Goal: Task Accomplishment & Management: Use online tool/utility

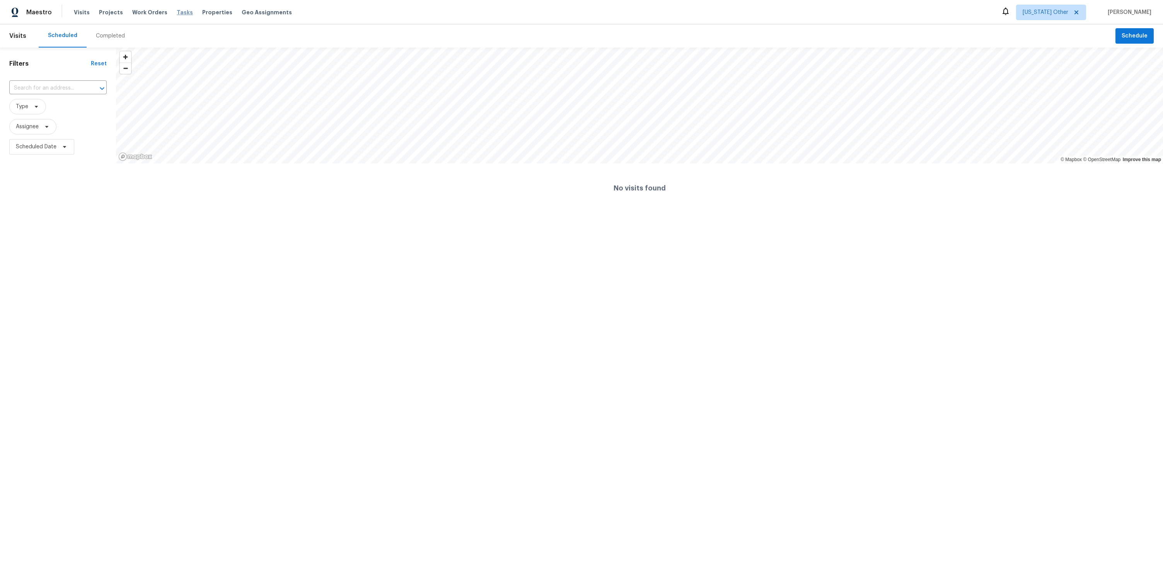
click at [177, 12] on span "Tasks" at bounding box center [185, 12] width 16 height 5
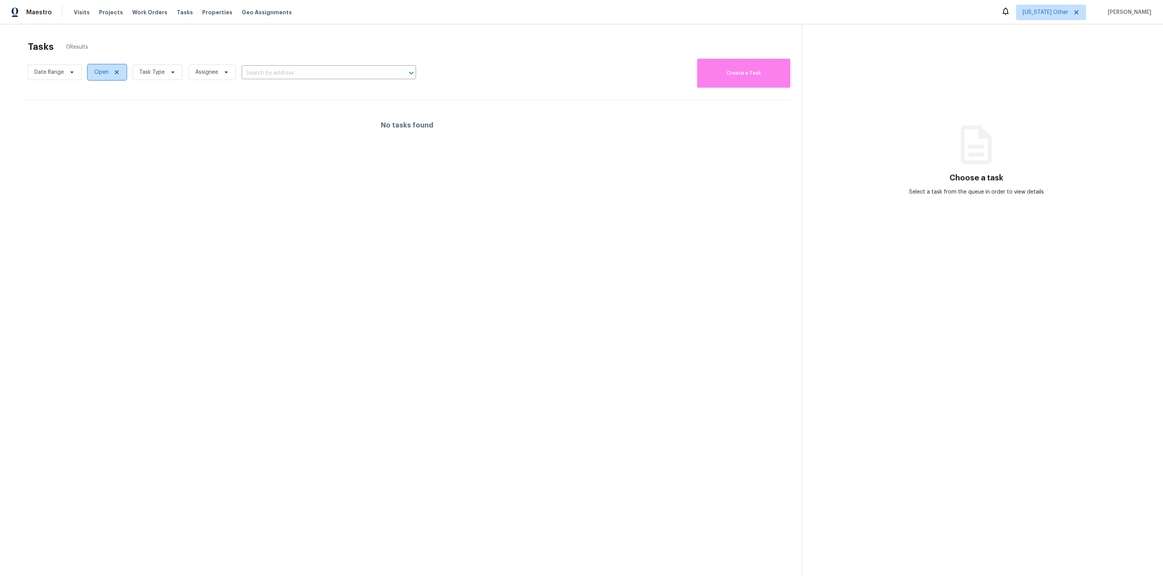
click at [116, 72] on icon at bounding box center [117, 72] width 6 height 6
click at [184, 112] on div "No tasks found" at bounding box center [407, 124] width 765 height 49
click at [405, 49] on div "Tasks 0 Results" at bounding box center [415, 47] width 774 height 20
click at [1076, 15] on span "Alaska Other" at bounding box center [1051, 12] width 70 height 15
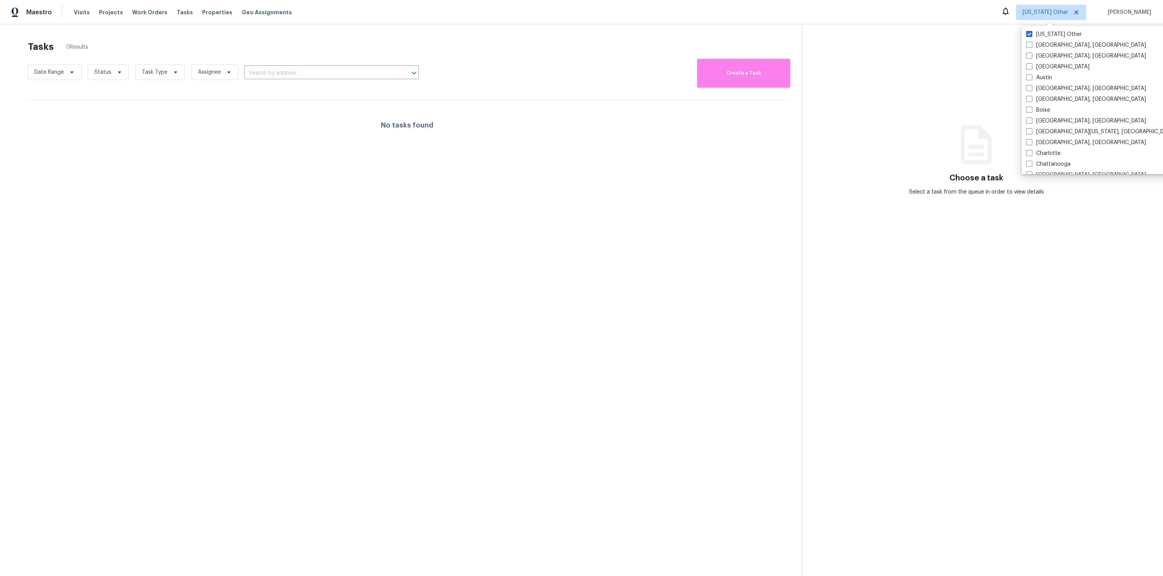
click at [1013, 30] on section "Choose a task Select a task from the queue in order to view details" at bounding box center [976, 312] width 349 height 576
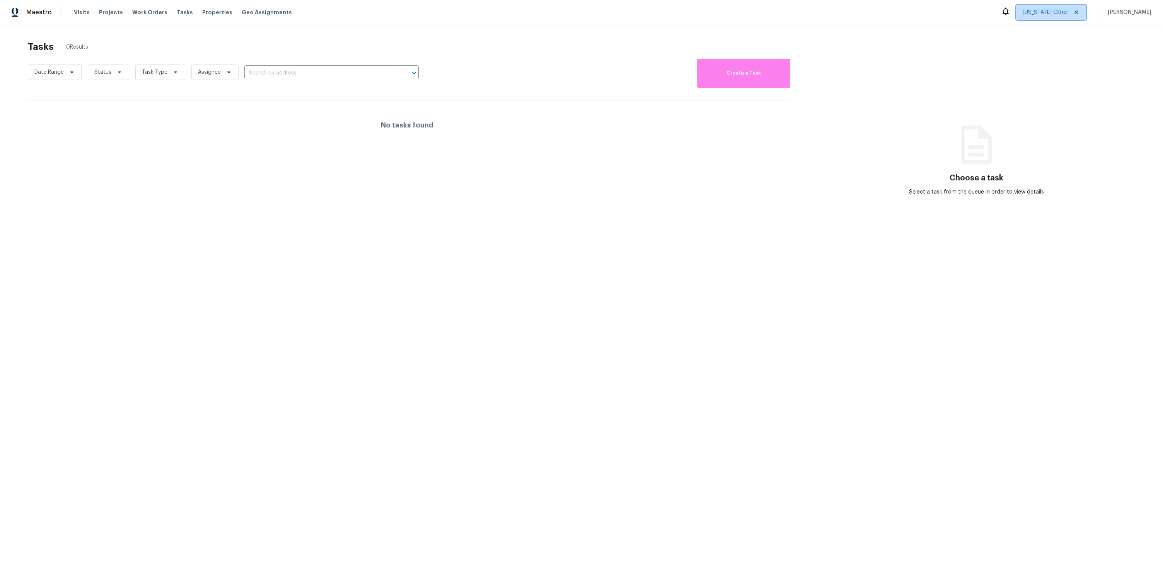
click at [1036, 18] on span "Alaska Other" at bounding box center [1051, 12] width 70 height 15
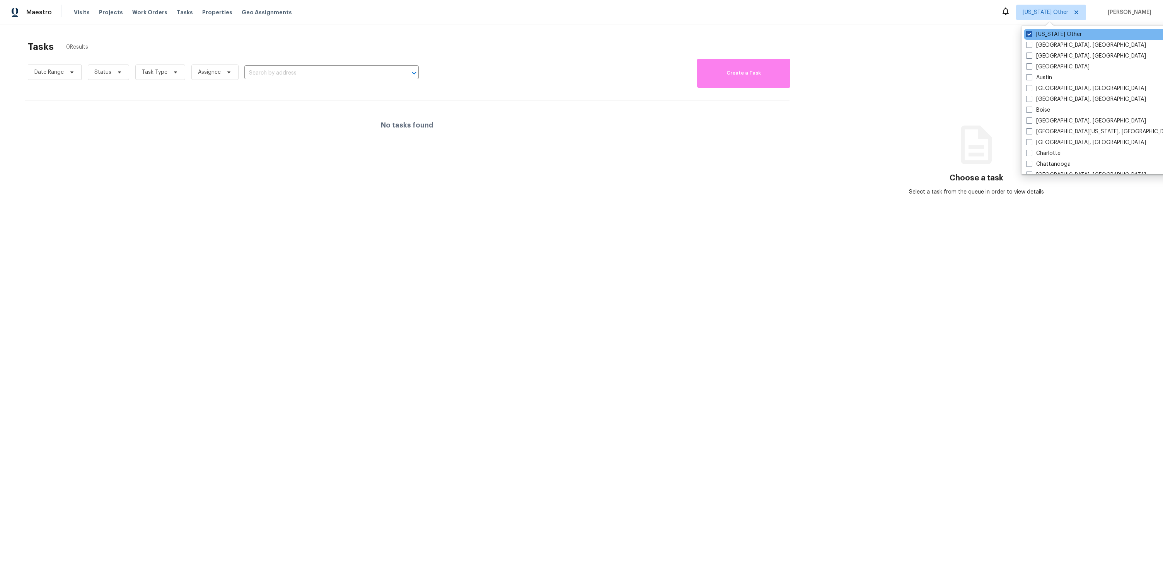
click at [1026, 33] on span at bounding box center [1029, 34] width 6 height 6
click at [1026, 33] on input "Alaska Other" at bounding box center [1028, 33] width 5 height 5
checkbox input "true"
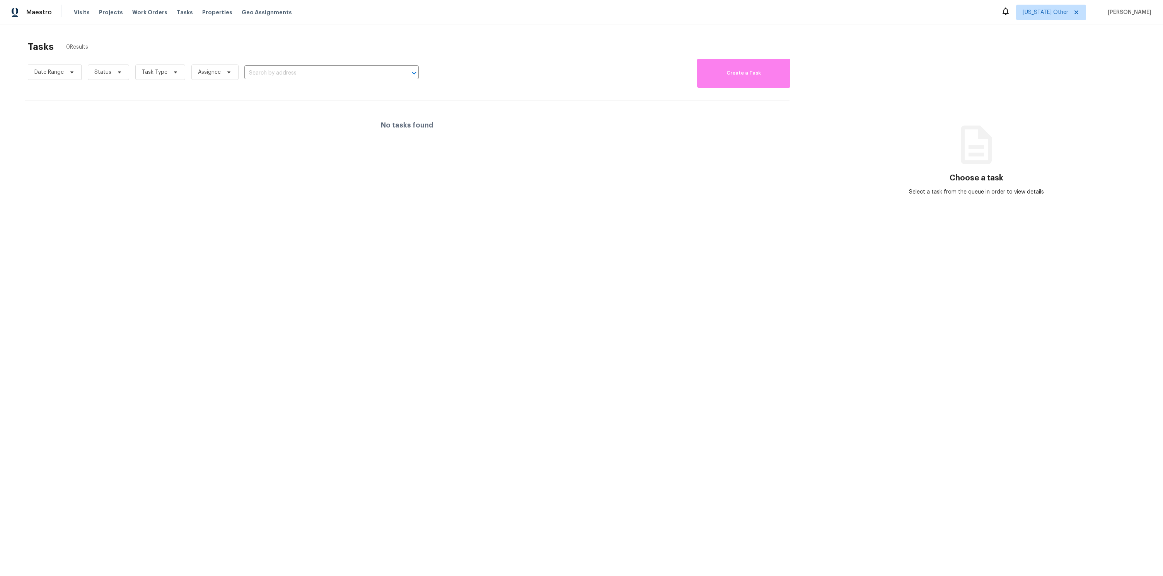
click at [962, 52] on section "Choose a task Select a task from the queue in order to view details" at bounding box center [976, 312] width 349 height 576
click at [1036, 17] on span "Alaska Other" at bounding box center [1051, 12] width 70 height 15
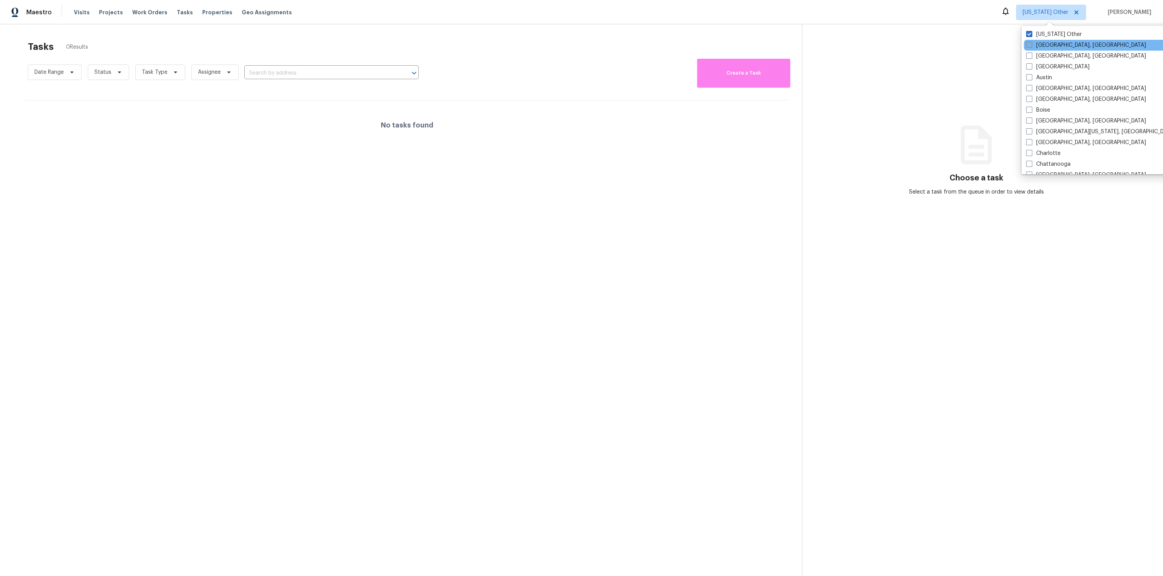
click at [1027, 44] on span at bounding box center [1029, 45] width 6 height 6
click at [1027, 44] on input "Albuquerque, NM" at bounding box center [1028, 43] width 5 height 5
checkbox input "true"
click at [1026, 56] on label "Asheville, NC" at bounding box center [1078, 56] width 120 height 8
click at [1023, 56] on input "Asheville, NC" at bounding box center [1020, 54] width 5 height 5
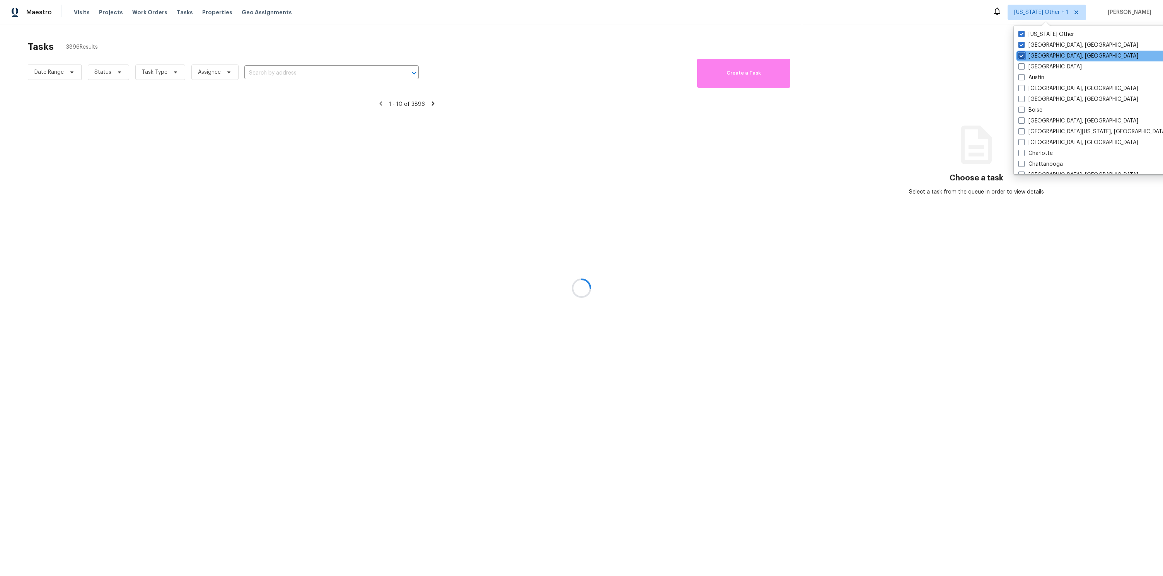
checkbox input "true"
click at [1022, 68] on span at bounding box center [1020, 66] width 6 height 6
click at [1022, 68] on input "Atlanta" at bounding box center [1019, 65] width 5 height 5
checkbox input "true"
click at [1021, 78] on span at bounding box center [1020, 77] width 6 height 6
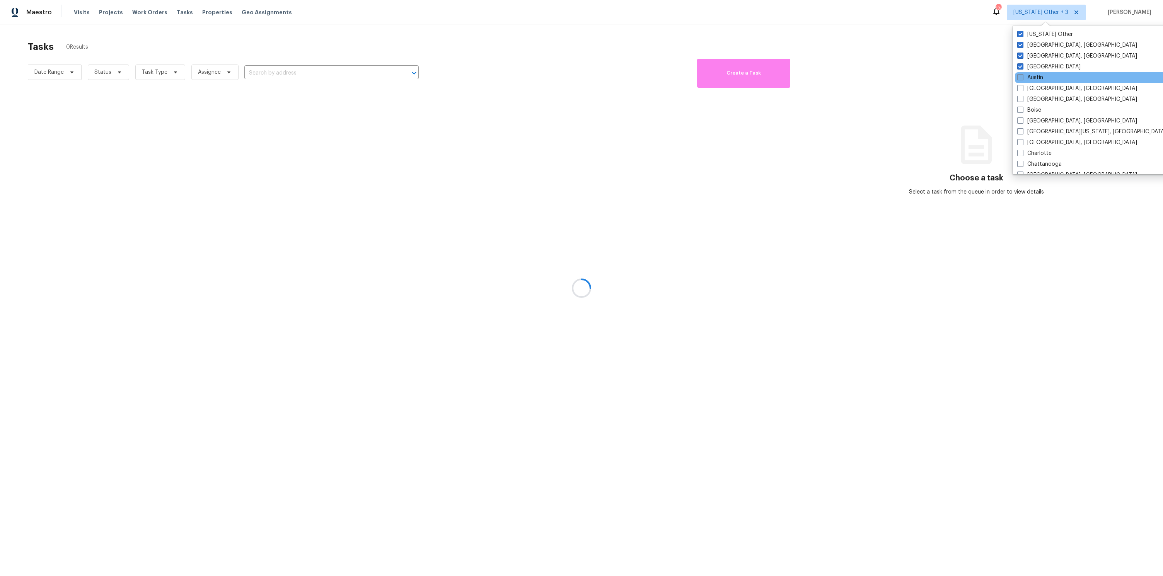
click at [1021, 78] on input "Austin" at bounding box center [1019, 76] width 5 height 5
checkbox input "true"
click at [1021, 87] on span at bounding box center [1020, 88] width 6 height 6
click at [1021, 87] on input "Baltimore, MD" at bounding box center [1019, 87] width 5 height 5
checkbox input "true"
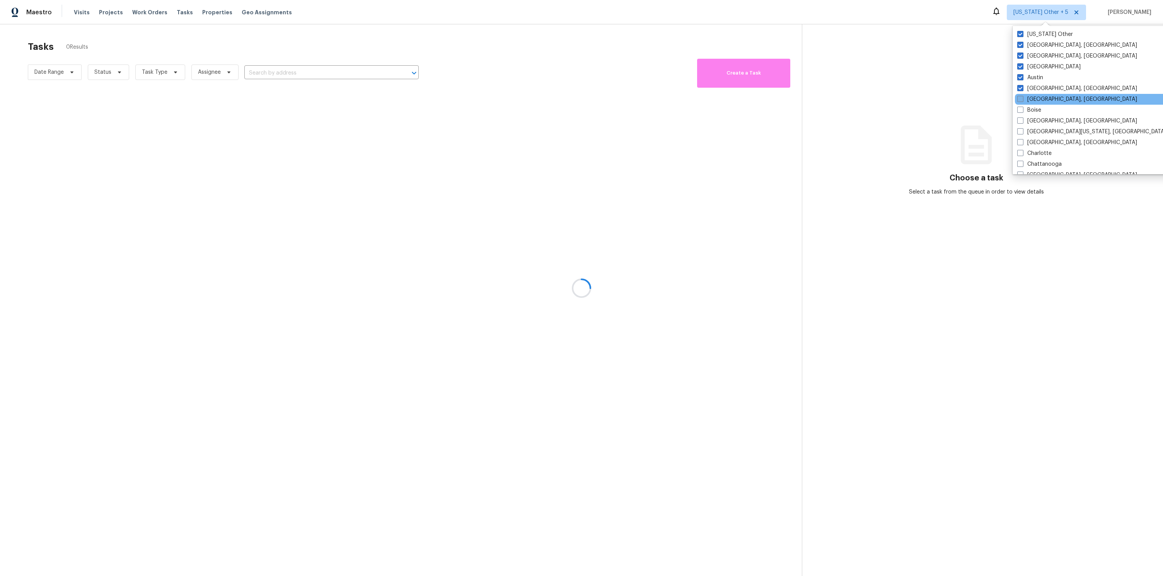
click at [1022, 102] on span at bounding box center [1020, 99] width 6 height 6
click at [1022, 100] on input "Birmingham, AL" at bounding box center [1019, 97] width 5 height 5
checkbox input "true"
click at [1023, 116] on div "Boston, MA" at bounding box center [1093, 121] width 156 height 11
click at [1022, 110] on span at bounding box center [1020, 110] width 6 height 6
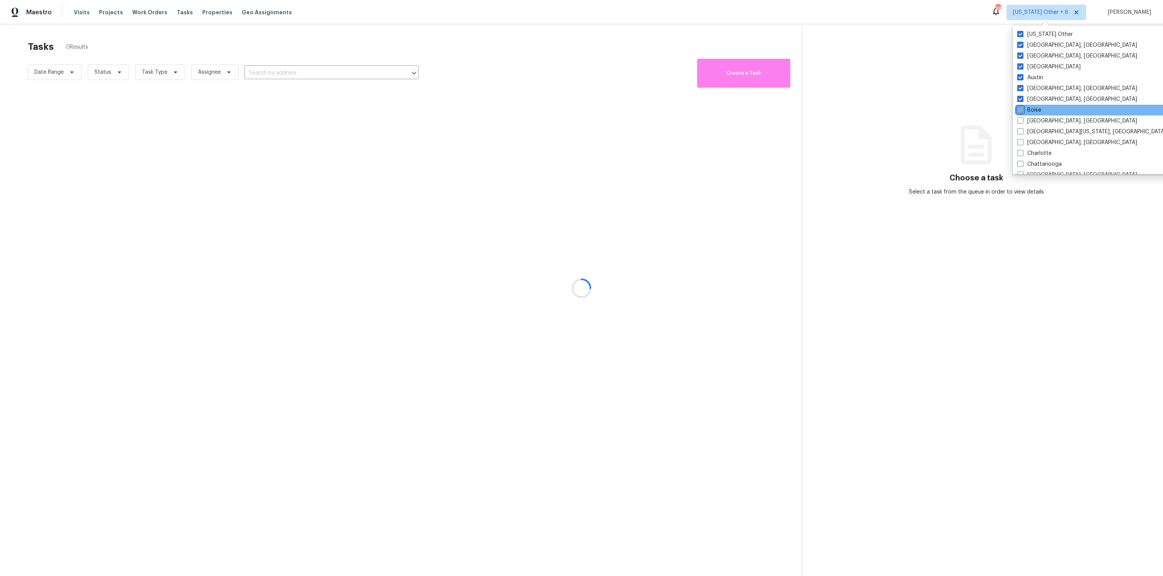
click at [1022, 110] on input "Boise" at bounding box center [1019, 108] width 5 height 5
checkbox input "true"
click at [1017, 122] on span at bounding box center [1020, 120] width 6 height 6
click at [1017, 122] on input "Boston, MA" at bounding box center [1019, 119] width 5 height 5
checkbox input "true"
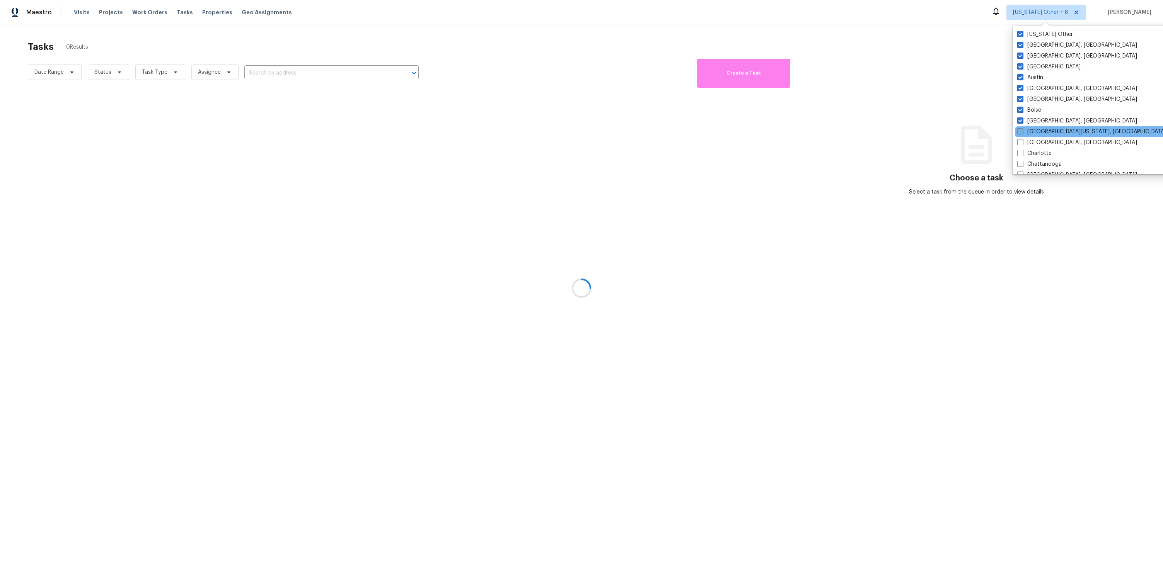
click at [1018, 130] on span at bounding box center [1020, 131] width 6 height 6
click at [1018, 130] on input "Central California, CA" at bounding box center [1019, 130] width 5 height 5
checkbox input "true"
click at [1016, 140] on div "Charleston, SC" at bounding box center [1093, 142] width 156 height 11
click at [1018, 155] on span at bounding box center [1020, 153] width 6 height 6
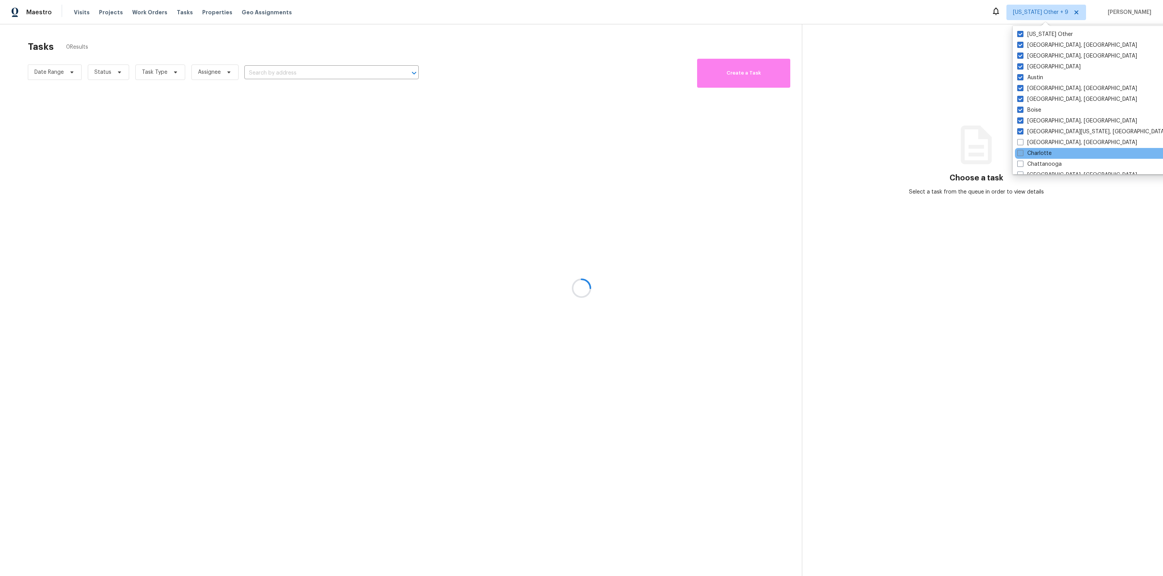
click at [1018, 155] on input "Charlotte" at bounding box center [1019, 152] width 5 height 5
checkbox input "true"
click at [1021, 145] on label "Charleston, SC" at bounding box center [1074, 143] width 120 height 8
click at [1019, 144] on input "Charleston, SC" at bounding box center [1016, 141] width 5 height 5
checkbox input "true"
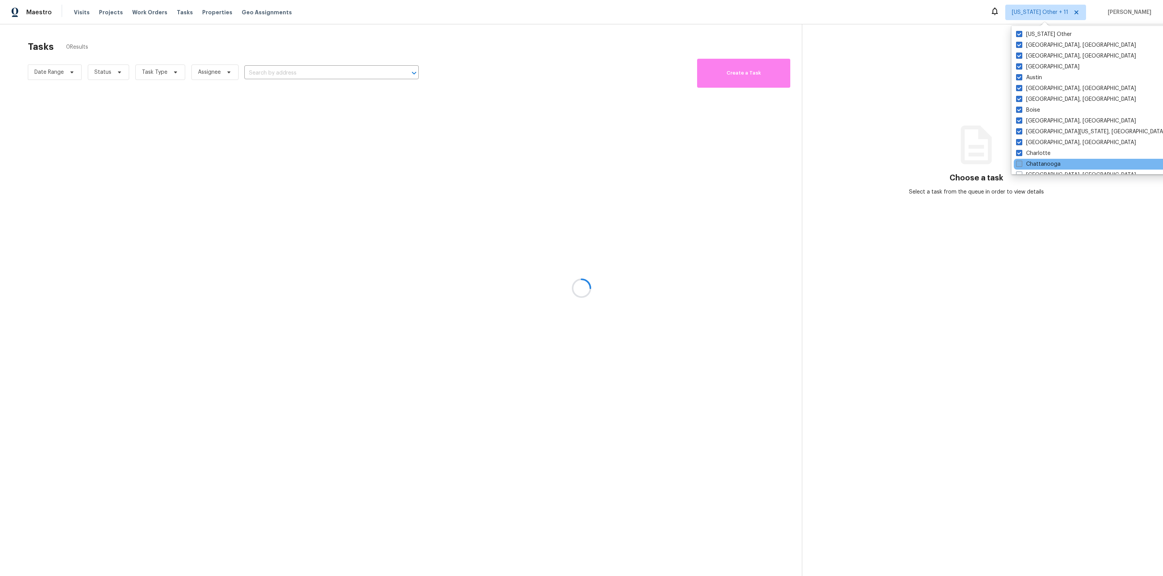
click at [1016, 167] on span at bounding box center [1019, 164] width 6 height 6
click at [1016, 165] on input "Chattanooga" at bounding box center [1018, 162] width 5 height 5
checkbox input "true"
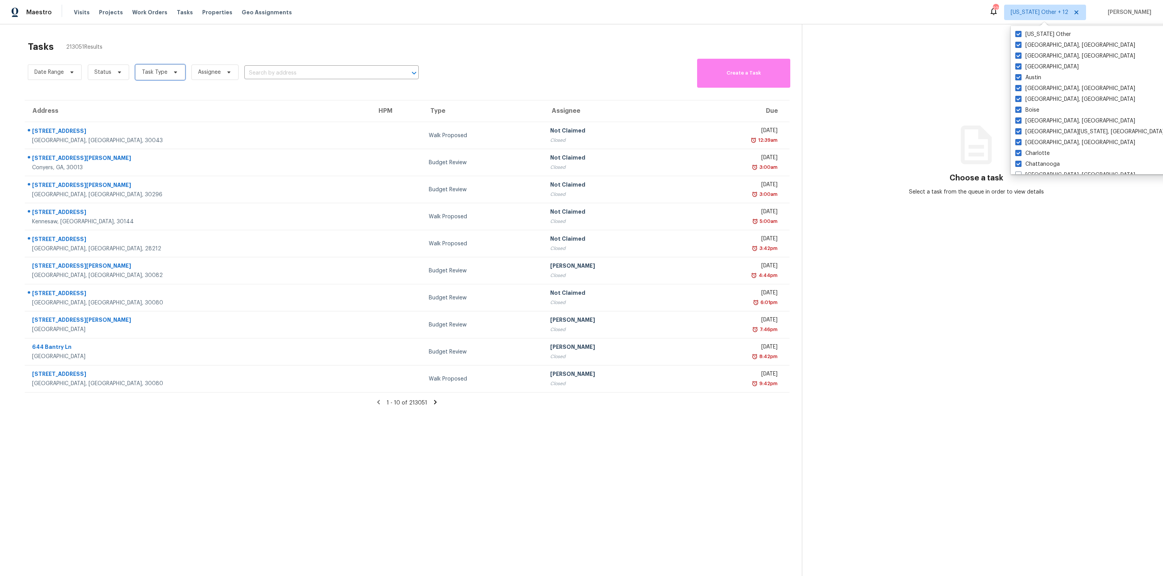
click at [157, 73] on span "Task Type" at bounding box center [155, 72] width 26 height 8
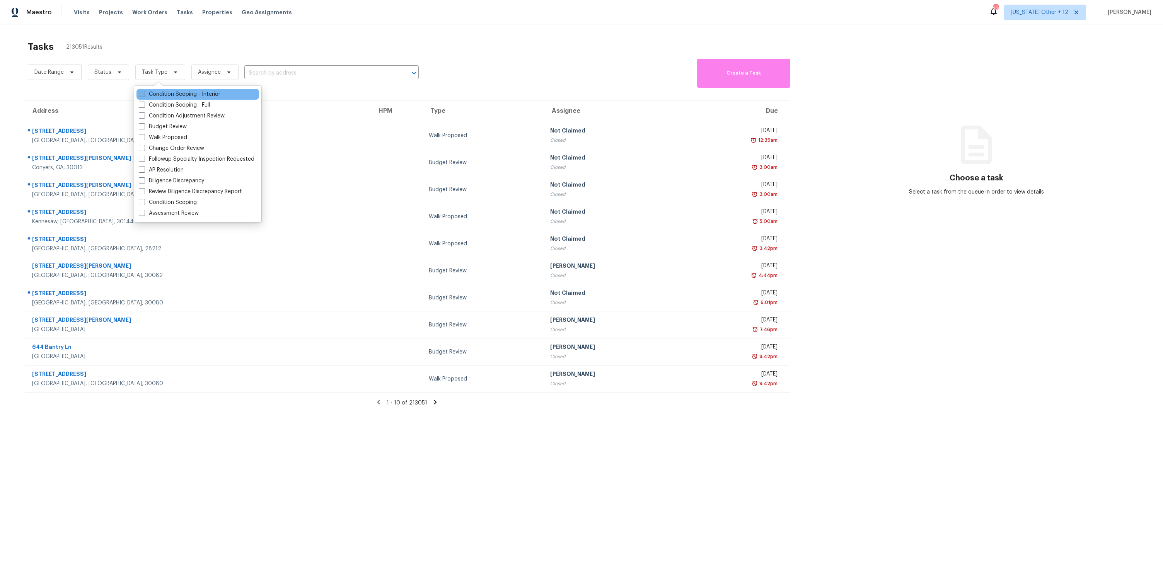
click at [142, 94] on span at bounding box center [142, 94] width 6 height 6
click at [142, 94] on input "Condition Scoping - Interior" at bounding box center [141, 92] width 5 height 5
checkbox input "true"
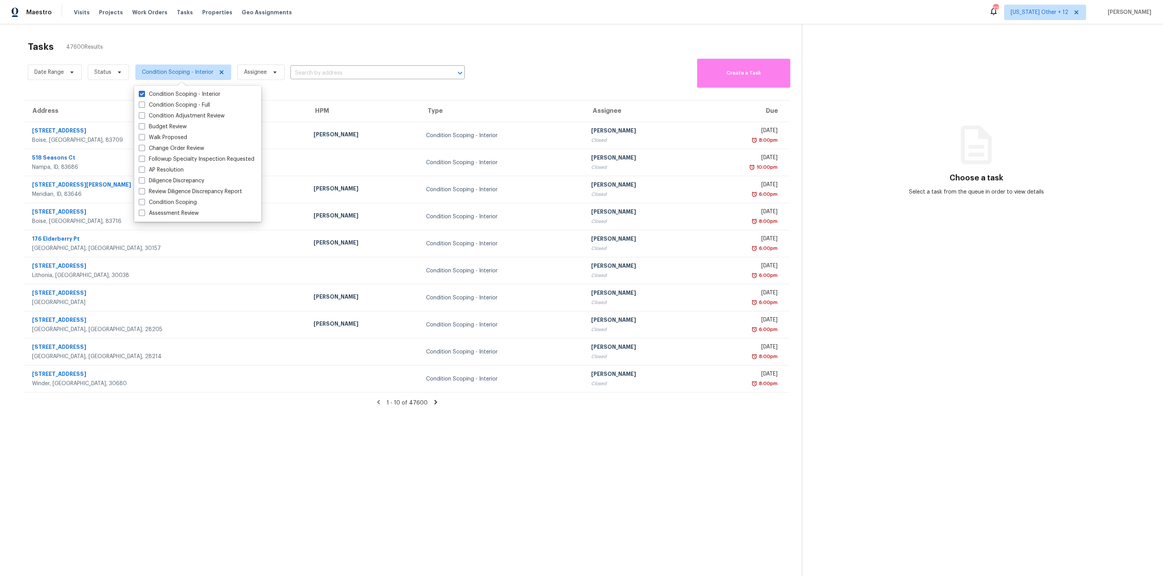
click at [565, 36] on div "Tasks 47600 Results Date Range Status Condition Scoping - Interior Assignee ​ C…" at bounding box center [581, 312] width 1163 height 576
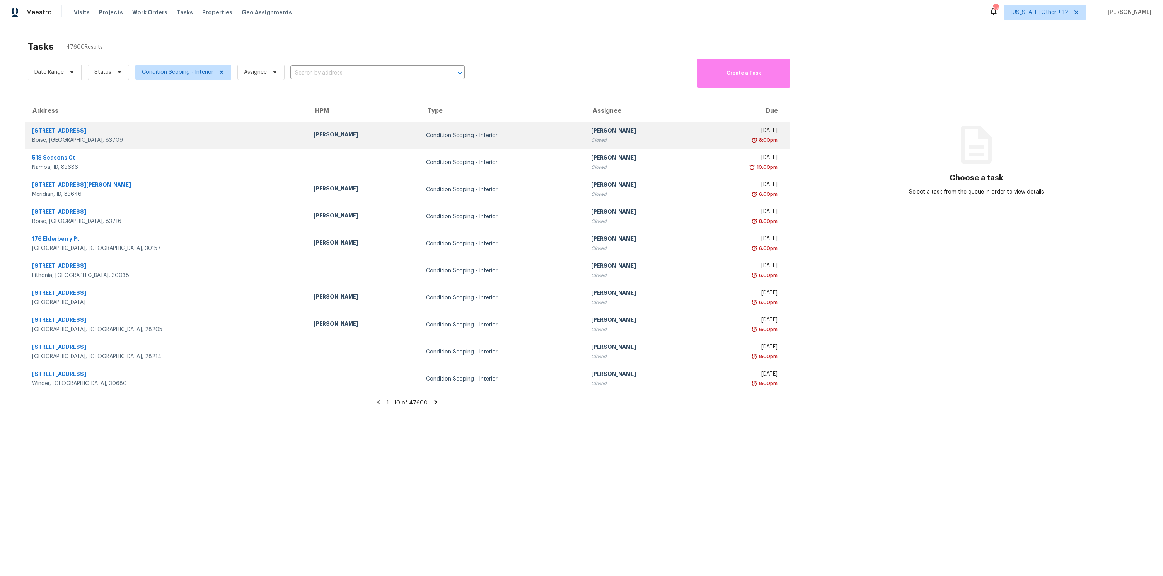
click at [111, 135] on div "6049 S Oboe Ave" at bounding box center [166, 132] width 269 height 10
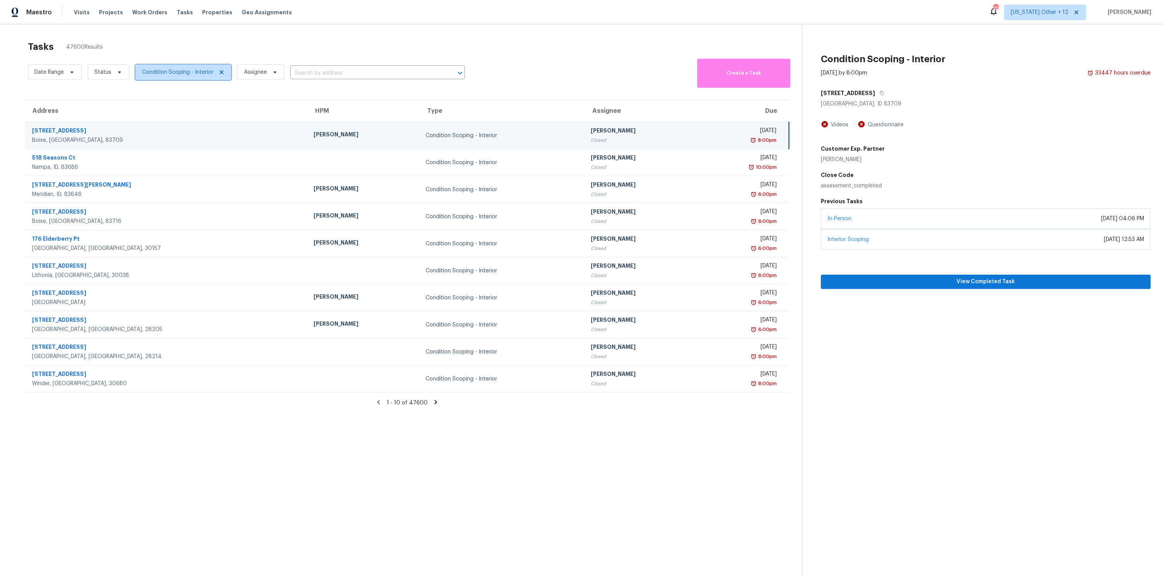
click at [221, 74] on icon at bounding box center [221, 72] width 6 height 6
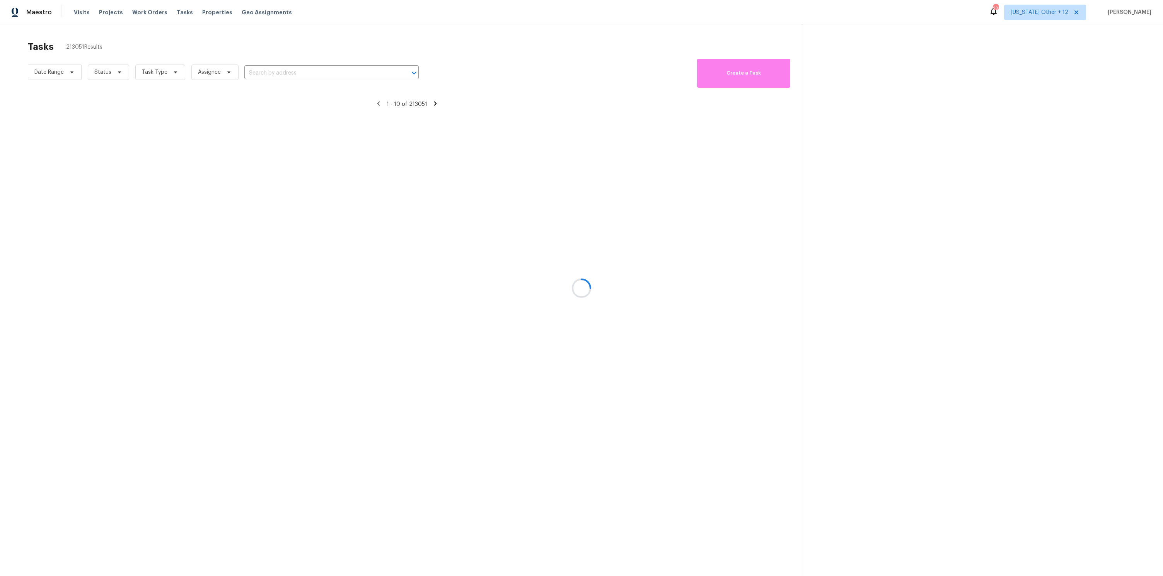
click at [157, 71] on div at bounding box center [581, 288] width 1163 height 576
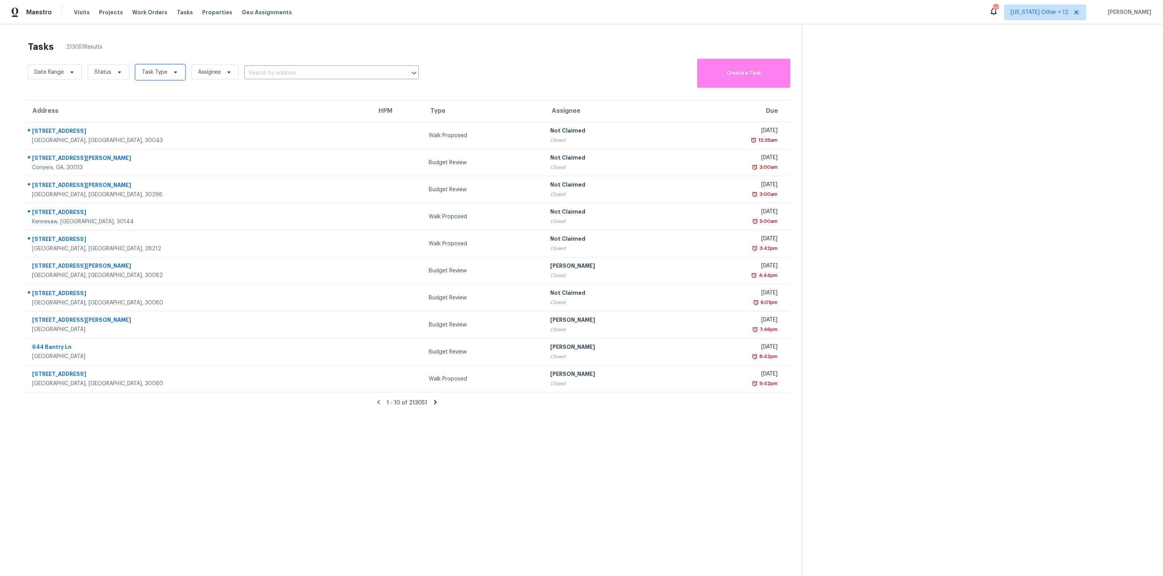
click at [170, 73] on span at bounding box center [174, 72] width 9 height 6
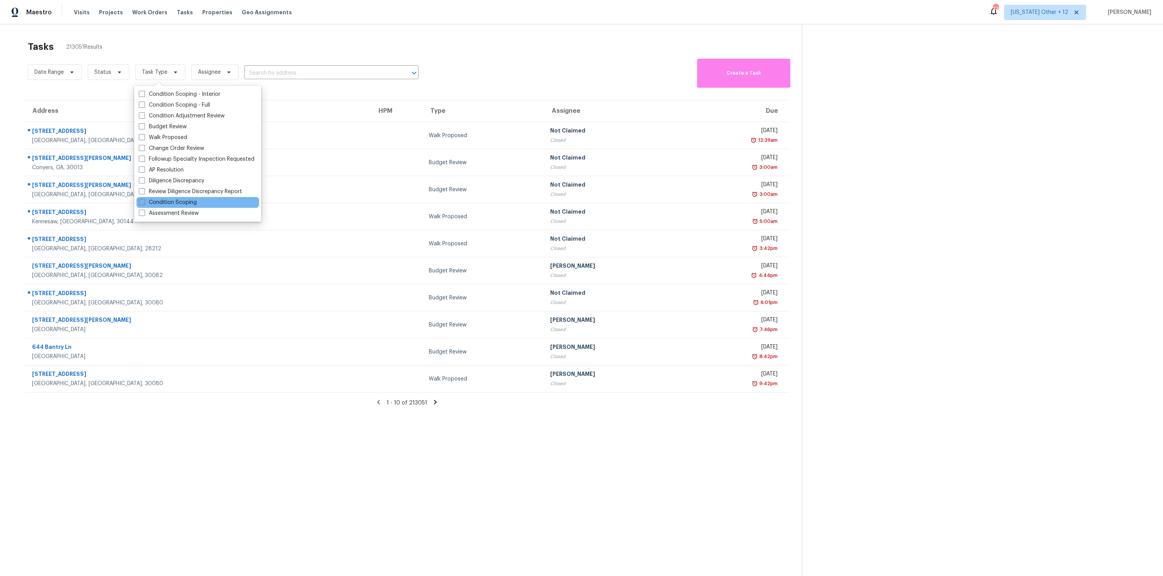
click at [159, 203] on label "Condition Scoping" at bounding box center [168, 203] width 58 height 8
click at [144, 203] on input "Condition Scoping" at bounding box center [141, 201] width 5 height 5
checkbox input "true"
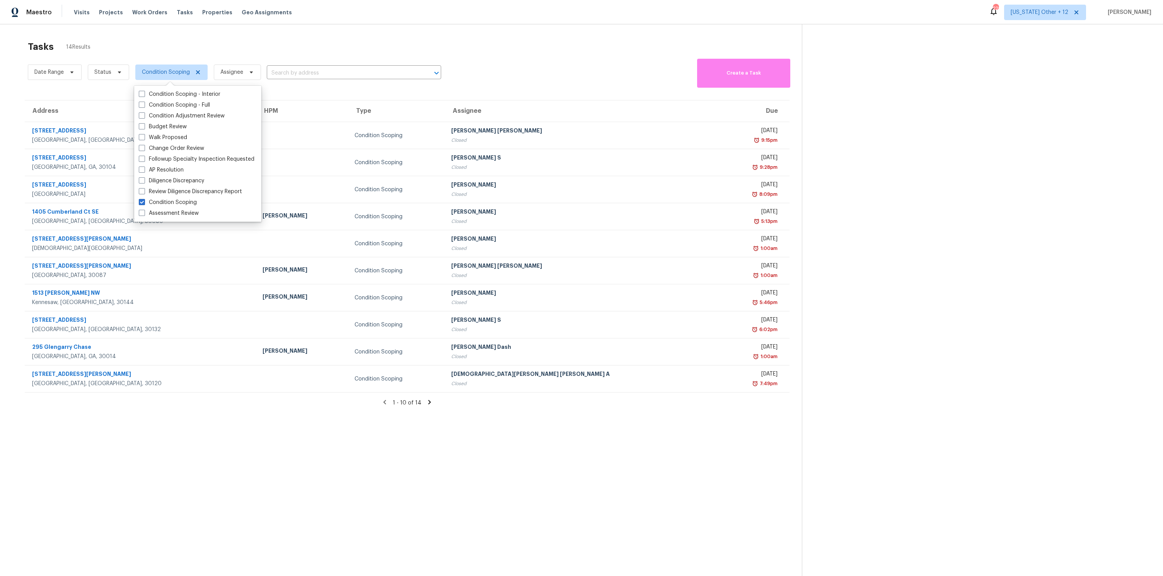
click at [431, 53] on div "Tasks 14 Results" at bounding box center [415, 47] width 774 height 20
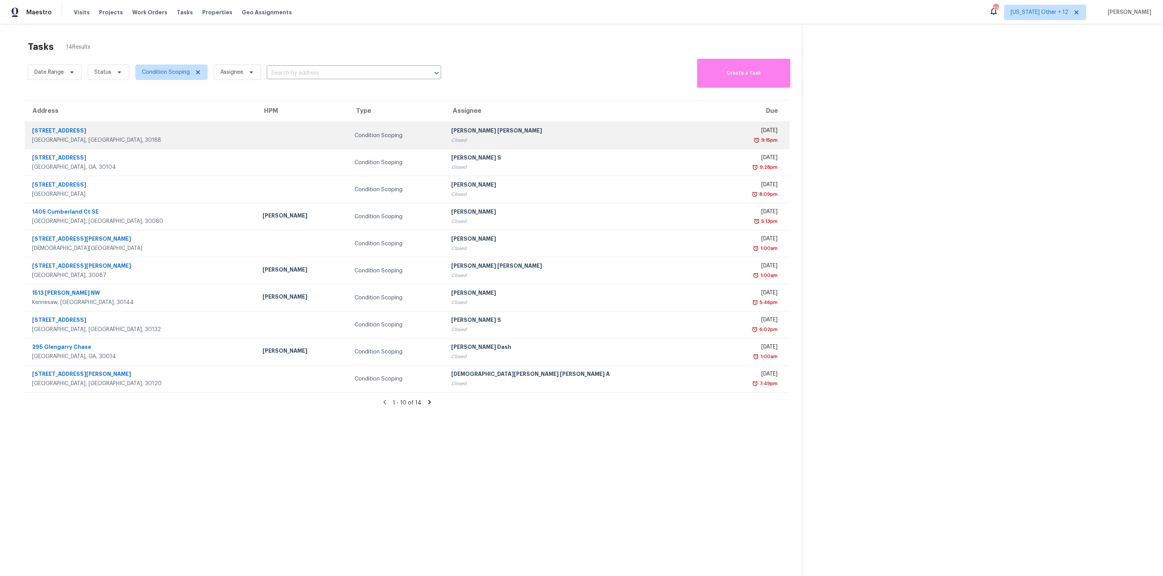
click at [113, 135] on div "904 Augusta Cir" at bounding box center [141, 132] width 218 height 10
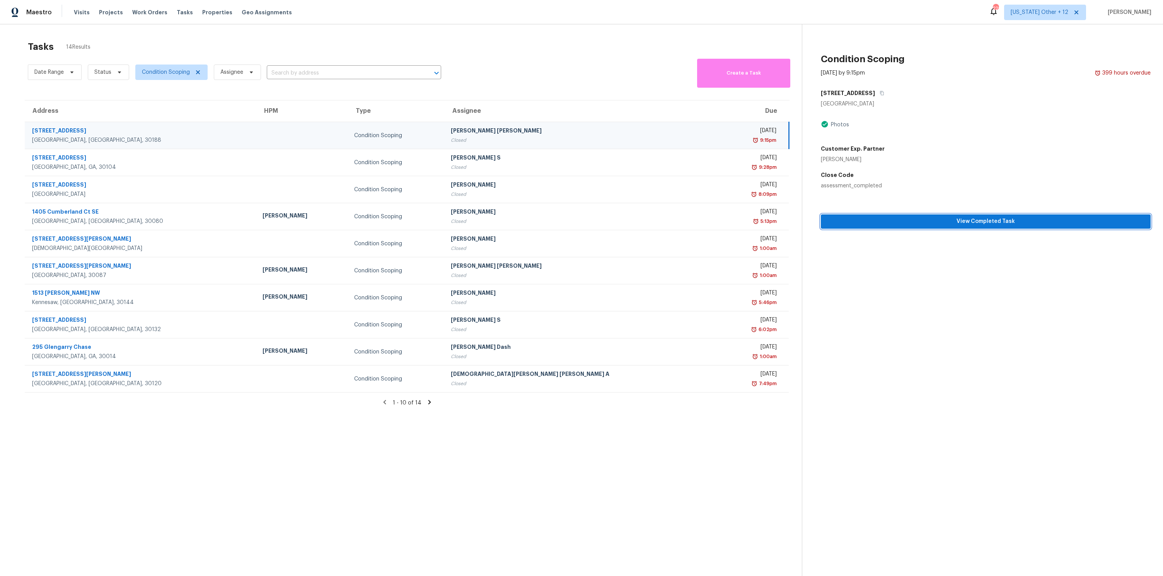
click at [885, 227] on button "View Completed Task" at bounding box center [986, 222] width 330 height 14
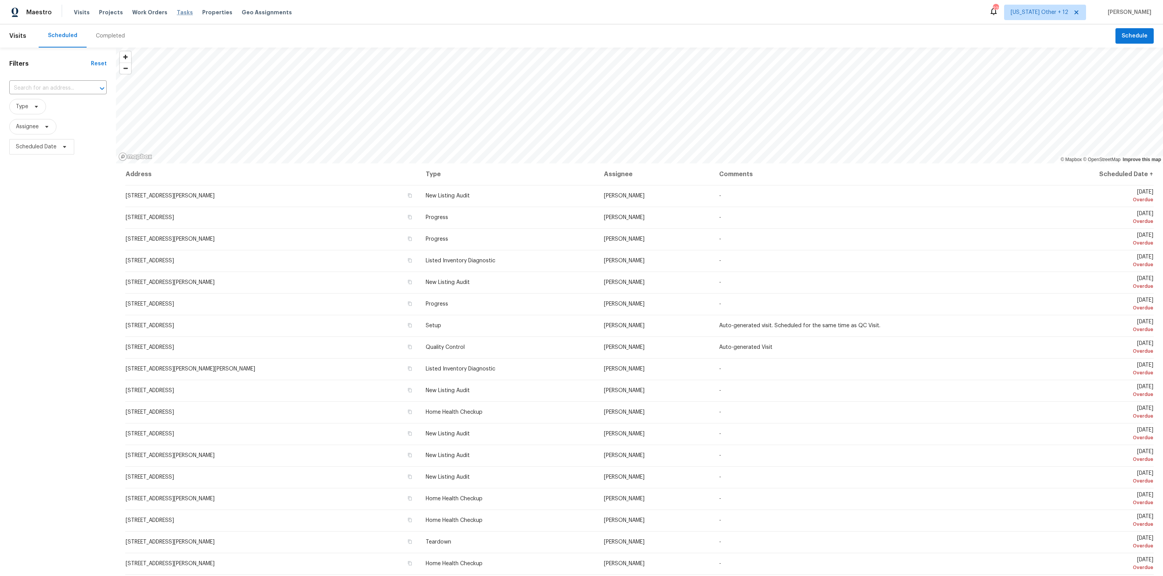
click at [177, 13] on span "Tasks" at bounding box center [185, 12] width 16 height 5
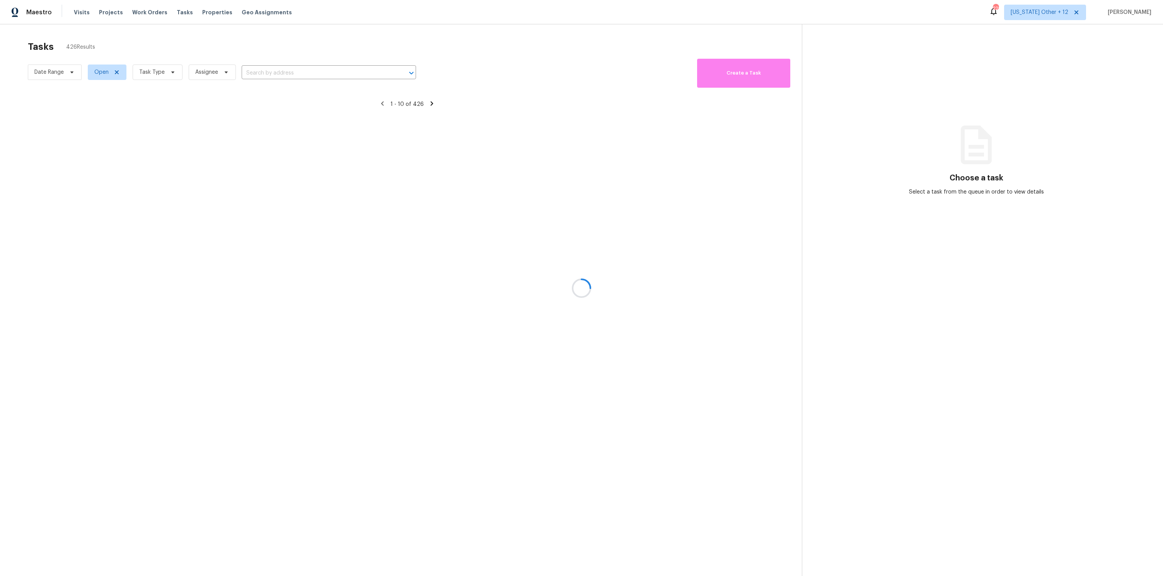
click at [727, 19] on div at bounding box center [581, 288] width 1163 height 576
